Goal: Transaction & Acquisition: Purchase product/service

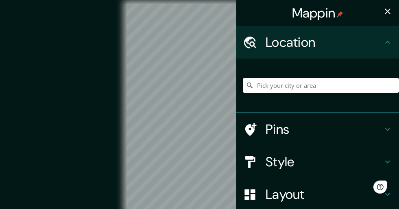
click at [287, 87] on input "Pick your city or area" at bounding box center [321, 85] width 156 height 15
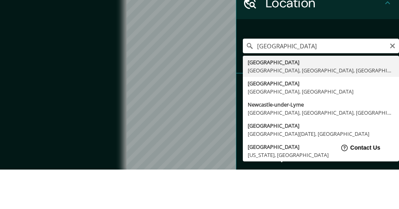
type input "[GEOGRAPHIC_DATA], [GEOGRAPHIC_DATA], [GEOGRAPHIC_DATA], [GEOGRAPHIC_DATA]"
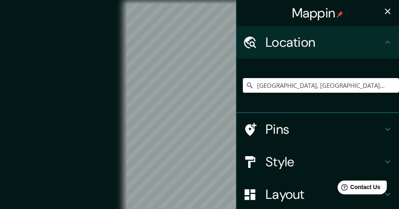
click at [389, 128] on icon at bounding box center [387, 129] width 5 height 3
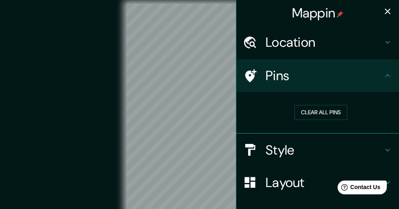
click at [385, 150] on icon at bounding box center [388, 150] width 10 height 10
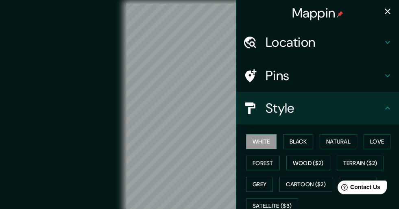
click at [344, 141] on button "Natural" at bounding box center [338, 141] width 37 height 15
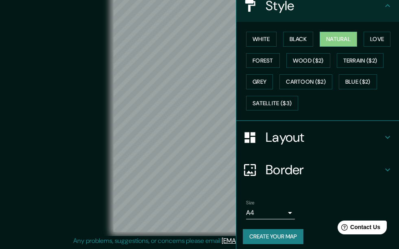
scroll to position [105, 0]
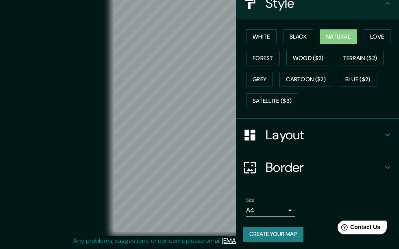
click at [281, 166] on h4 "Border" at bounding box center [324, 167] width 117 height 16
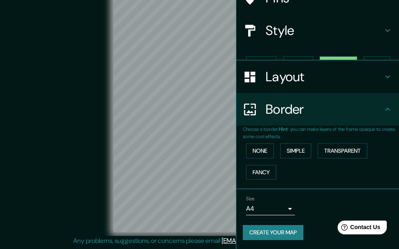
scroll to position [64, 0]
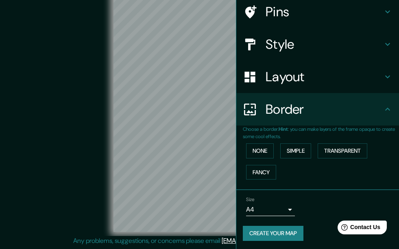
click at [303, 152] on button "Simple" at bounding box center [295, 151] width 31 height 15
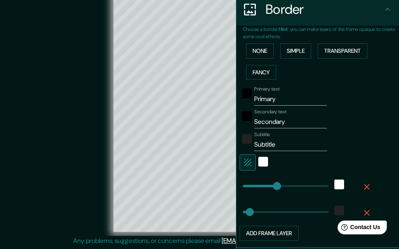
scroll to position [164, 0]
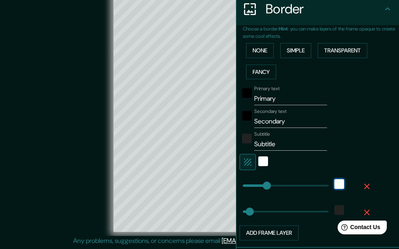
click at [342, 181] on div "white" at bounding box center [339, 184] width 10 height 10
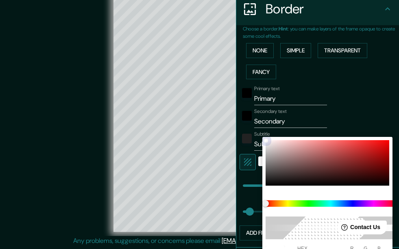
click at [327, 168] on div at bounding box center [328, 163] width 124 height 46
type input "34"
type input "5F2F2F"
type input "95"
type input "47"
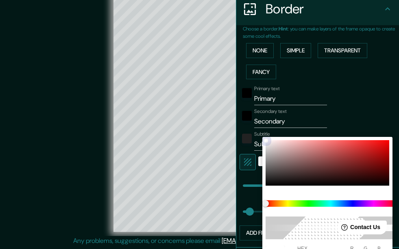
type input "47"
click at [383, 109] on div at bounding box center [199, 124] width 399 height 249
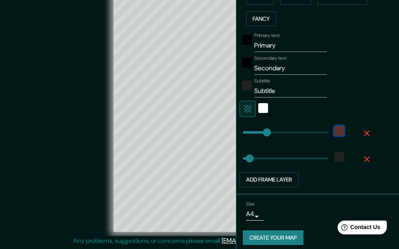
scroll to position [221, 0]
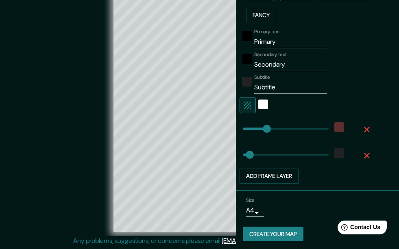
click at [260, 209] on body "Mappin Location [GEOGRAPHIC_DATA], [GEOGRAPHIC_DATA], [GEOGRAPHIC_DATA], [GEOGR…" at bounding box center [199, 110] width 399 height 249
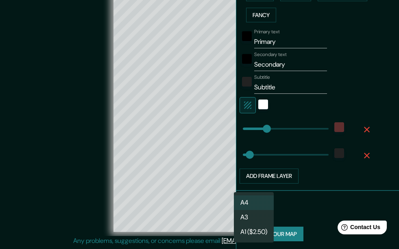
click at [252, 209] on li "A3" at bounding box center [254, 217] width 40 height 15
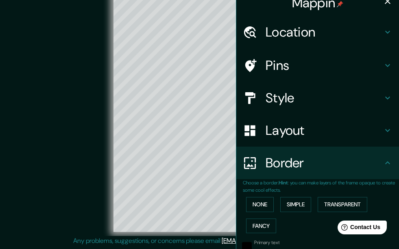
scroll to position [0, 0]
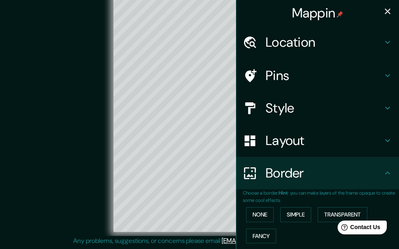
click at [386, 41] on icon at bounding box center [388, 42] width 10 height 10
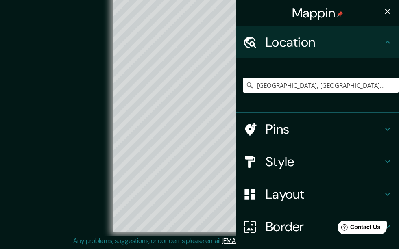
click at [393, 194] on div "Layout" at bounding box center [317, 194] width 163 height 33
type input "34"
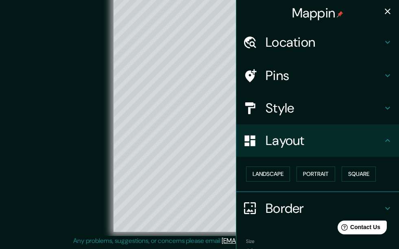
click at [272, 174] on button "Landscape" at bounding box center [268, 174] width 44 height 15
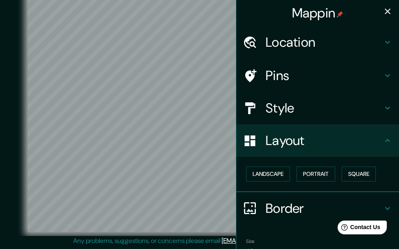
click at [391, 206] on icon at bounding box center [388, 209] width 10 height 10
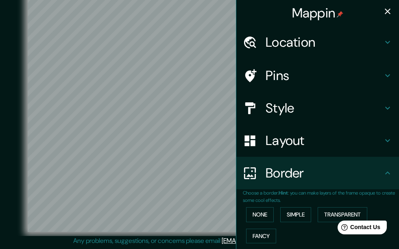
click at [387, 105] on icon at bounding box center [388, 108] width 10 height 10
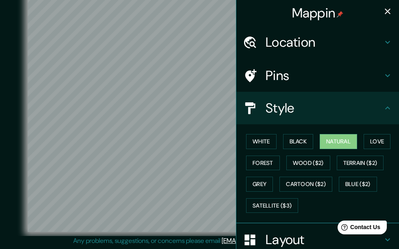
click at [390, 11] on icon "button" at bounding box center [388, 12] width 10 height 10
